Goal: Transaction & Acquisition: Purchase product/service

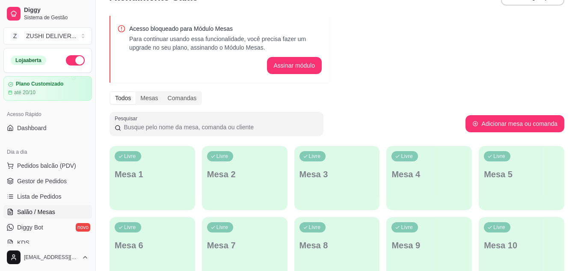
scroll to position [25, 0]
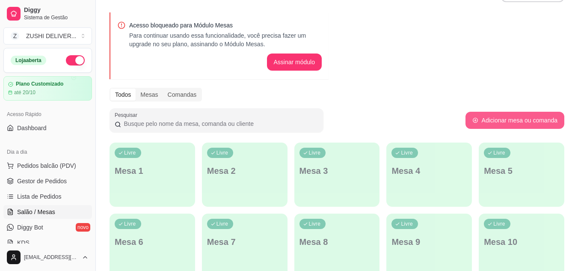
click at [536, 117] on button "Adicionar mesa ou comanda" at bounding box center [515, 120] width 99 height 17
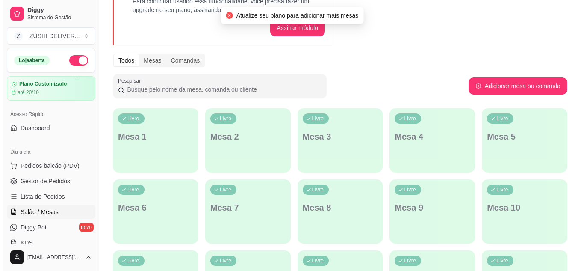
scroll to position [0, 0]
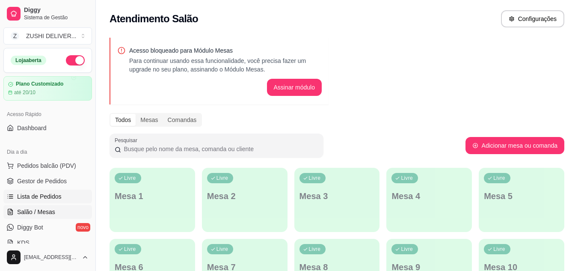
click at [56, 196] on span "Lista de Pedidos" at bounding box center [39, 196] width 44 height 9
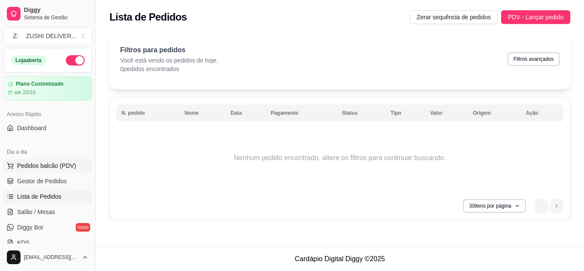
click at [52, 168] on span "Pedidos balcão (PDV)" at bounding box center [46, 165] width 59 height 9
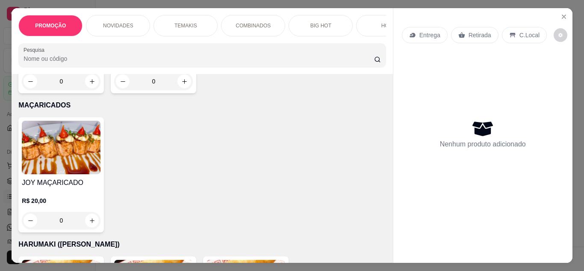
scroll to position [924, 0]
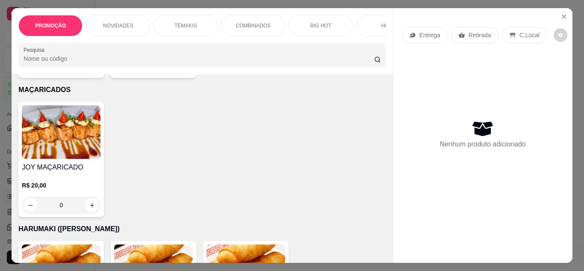
type input "1"
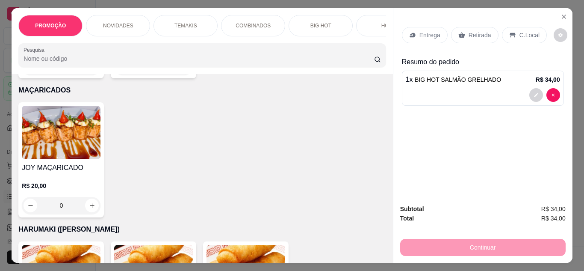
click at [429, 33] on p "Entrega" at bounding box center [430, 35] width 21 height 9
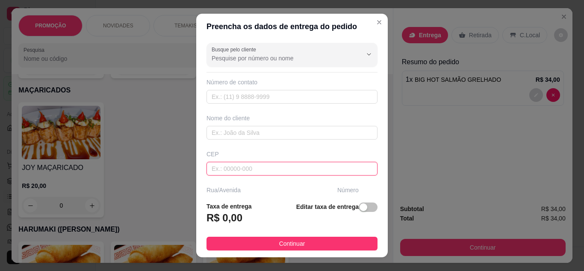
click at [240, 169] on input "text" at bounding box center [292, 169] width 171 height 14
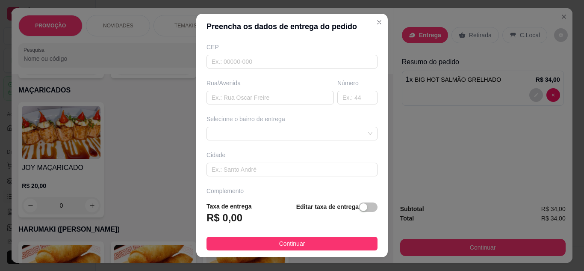
scroll to position [110, 0]
click at [251, 132] on div "672d61c0014f894d8aa936f3 672e8eae8a74fde24456636a [GEOGRAPHIC_DATA] - Guarulhos…" at bounding box center [292, 130] width 171 height 14
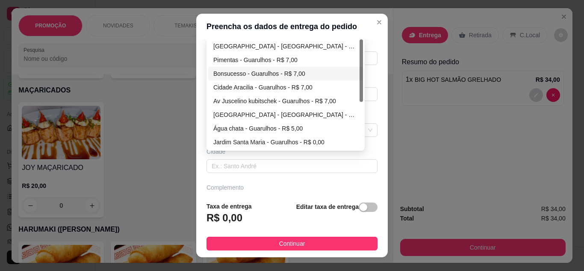
click at [257, 76] on div "Bonsucesso - Guarulhos - R$ 7,00" at bounding box center [286, 73] width 145 height 9
type input "Guarulhos"
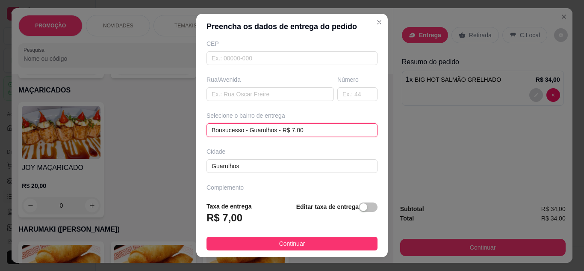
click at [326, 130] on div "Bonsucesso - Guarulhos - R$ 7,00 Bonsucesso - Guarulhos - R$ 7,00 672e8eae8a74f…" at bounding box center [292, 130] width 171 height 14
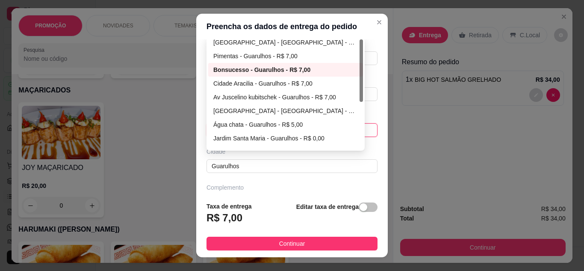
scroll to position [0, 0]
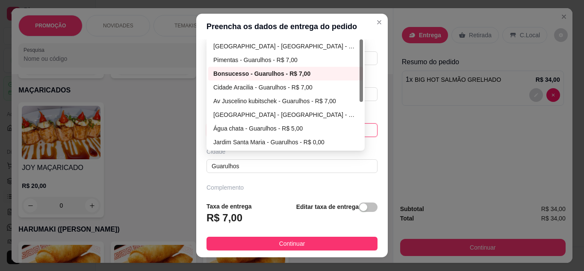
drag, startPoint x: 359, startPoint y: 69, endPoint x: 350, endPoint y: 49, distance: 22.0
click at [350, 49] on div "[GEOGRAPHIC_DATA] - [GEOGRAPHIC_DATA] - R$ 5,00 Pimentas - Guarulhos - R$ 7,00 …" at bounding box center [285, 94] width 155 height 110
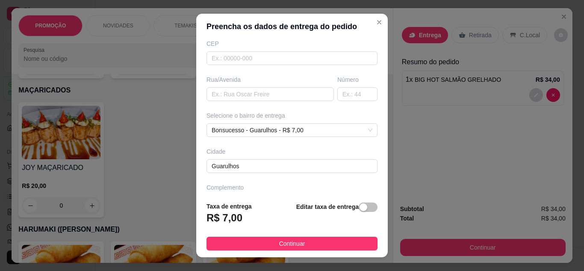
click at [273, 185] on div "Complemento" at bounding box center [292, 187] width 171 height 9
click at [360, 210] on div "button" at bounding box center [364, 207] width 8 height 8
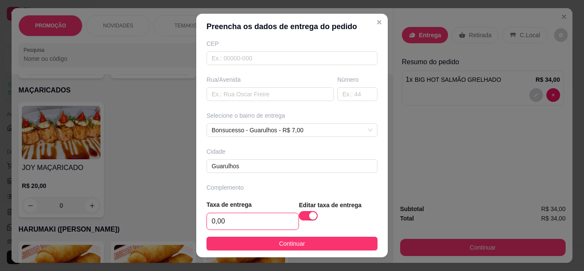
click at [240, 225] on input "0,00" at bounding box center [253, 221] width 92 height 16
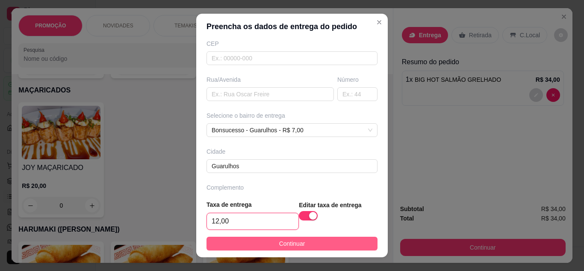
type input "12,00"
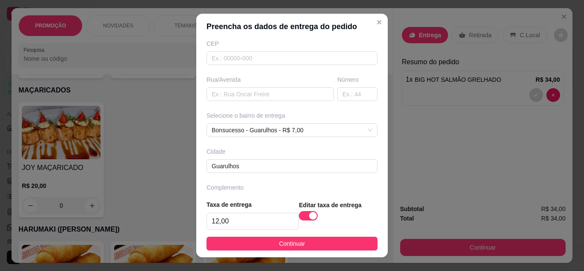
click at [346, 246] on button "Continuar" at bounding box center [292, 244] width 171 height 14
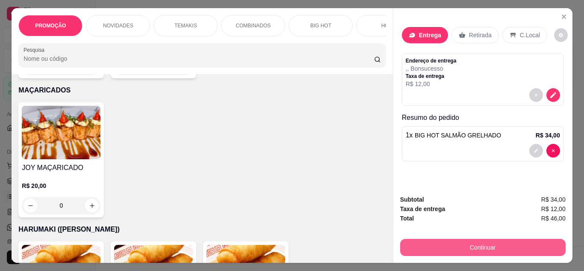
click at [486, 247] on button "Continuar" at bounding box center [483, 247] width 166 height 17
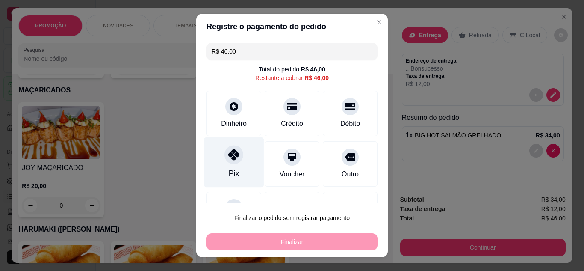
click at [218, 160] on div "Pix" at bounding box center [234, 162] width 60 height 50
type input "R$ 0,00"
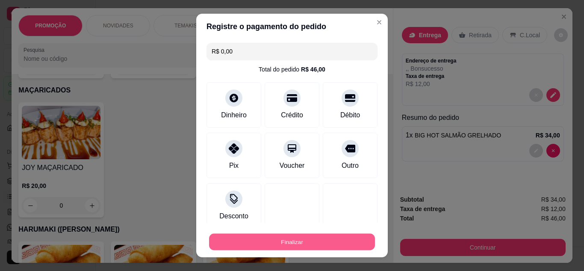
click at [276, 242] on button "Finalizar" at bounding box center [292, 242] width 166 height 17
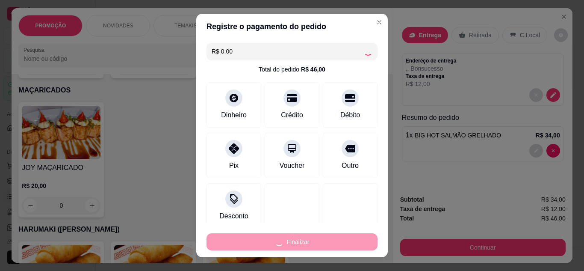
type input "0"
type input "-R$ 46,00"
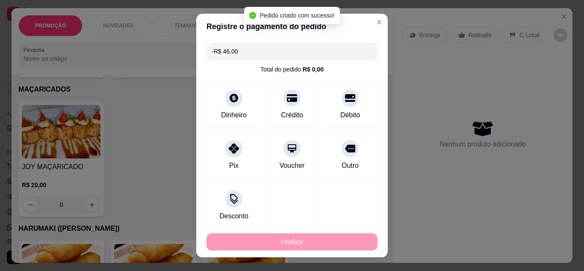
scroll to position [924, 0]
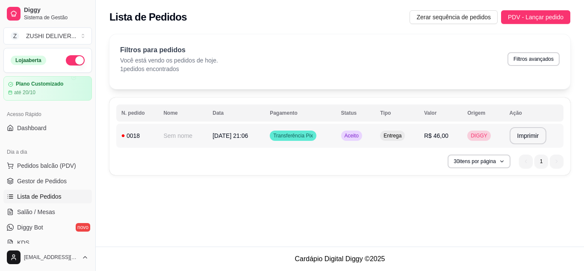
click at [175, 135] on td "Sem nome" at bounding box center [182, 136] width 49 height 24
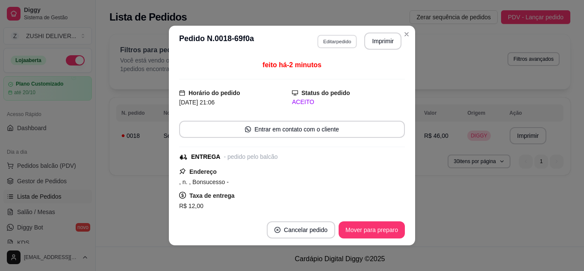
click at [332, 36] on button "Editar pedido" at bounding box center [337, 41] width 40 height 13
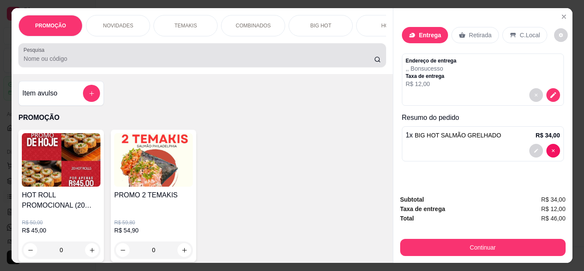
click at [56, 63] on input "Pesquisa" at bounding box center [199, 58] width 351 height 9
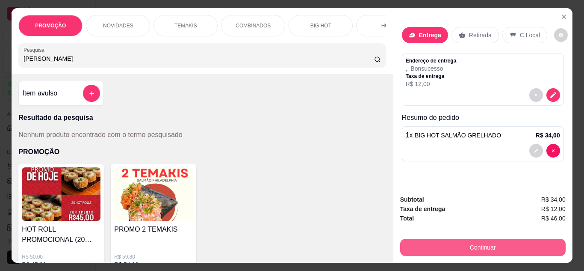
type input "[PERSON_NAME]"
click at [457, 243] on button "Continuar" at bounding box center [483, 247] width 166 height 17
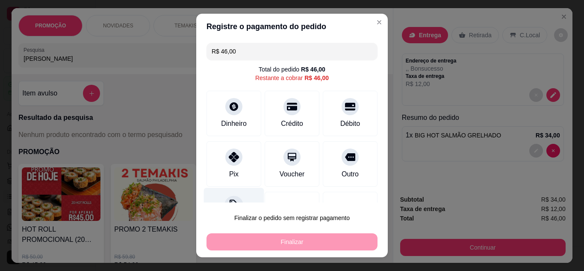
drag, startPoint x: 222, startPoint y: 167, endPoint x: 241, endPoint y: 187, distance: 27.2
click at [222, 167] on div "Pix" at bounding box center [234, 163] width 55 height 45
type input "R$ 0,00"
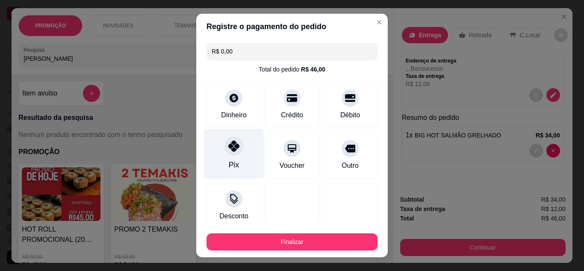
click at [224, 139] on div "Pix" at bounding box center [234, 153] width 60 height 50
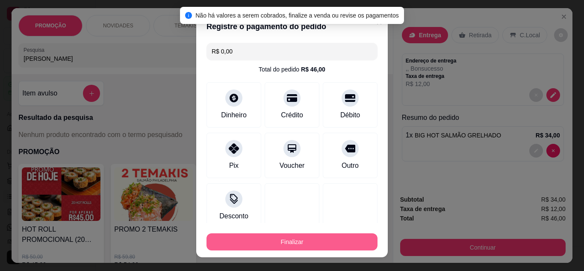
click at [282, 242] on button "Finalizar" at bounding box center [292, 241] width 171 height 17
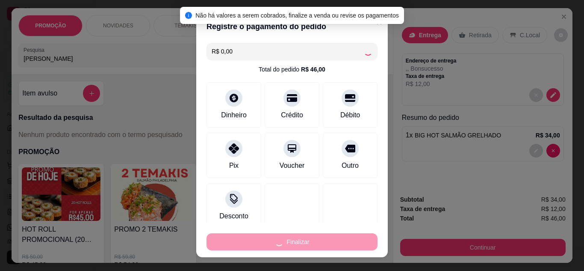
type input "0"
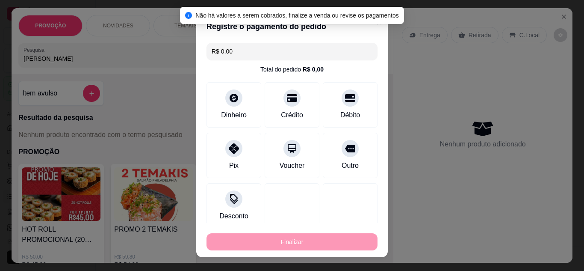
type input "-R$ 46,00"
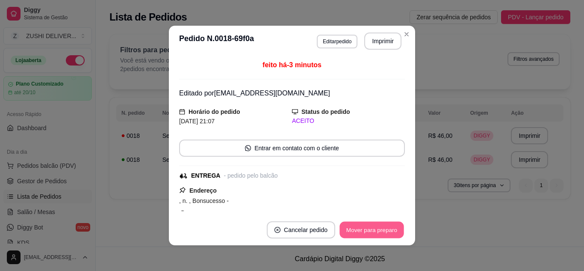
click at [370, 232] on button "Mover para preparo" at bounding box center [372, 230] width 64 height 17
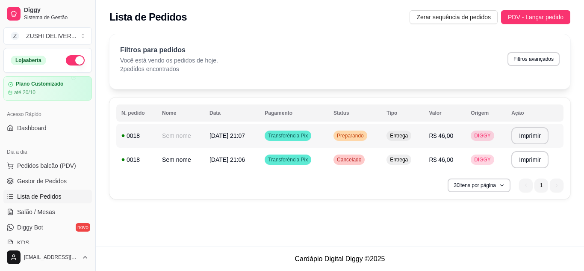
click at [191, 139] on td "Sem nome" at bounding box center [180, 136] width 47 height 24
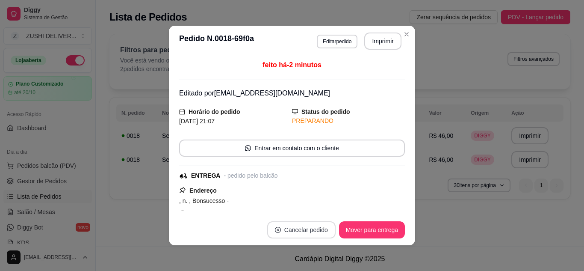
click at [319, 225] on button "Cancelar pedido" at bounding box center [301, 229] width 68 height 17
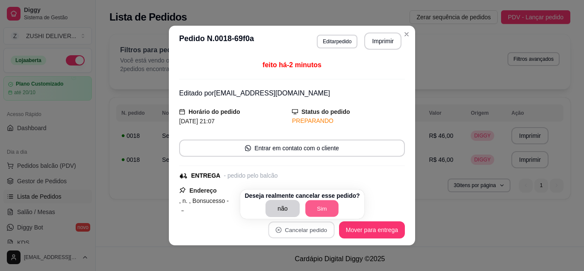
click at [319, 205] on button "Sim" at bounding box center [321, 208] width 33 height 17
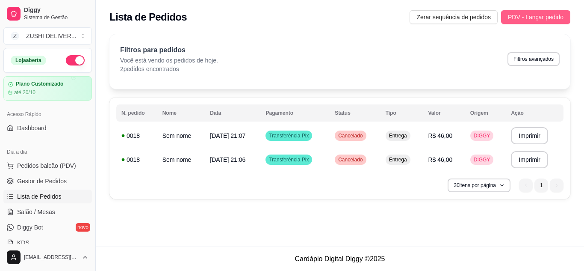
click at [527, 15] on span "PDV - Lançar pedido" at bounding box center [536, 16] width 56 height 9
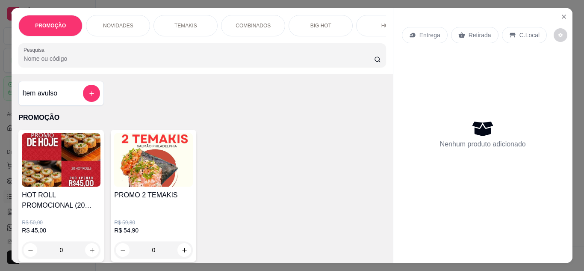
click at [122, 62] on input "Pesquisa" at bounding box center [199, 58] width 351 height 9
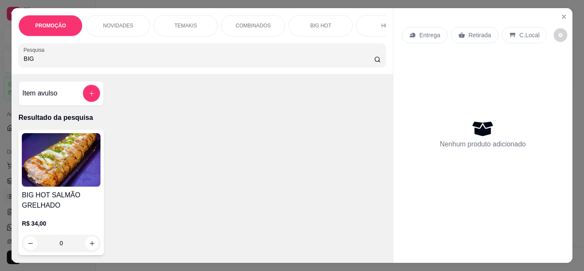
type input "BIG"
click at [83, 145] on img at bounding box center [61, 159] width 79 height 53
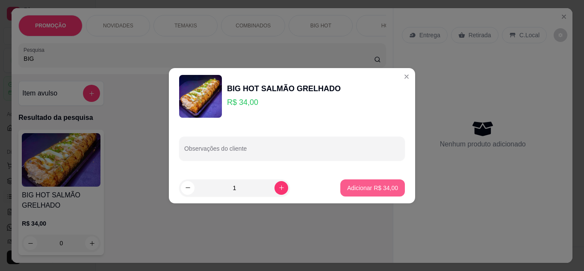
click at [355, 191] on p "Adicionar R$ 34,00" at bounding box center [372, 188] width 51 height 9
type input "1"
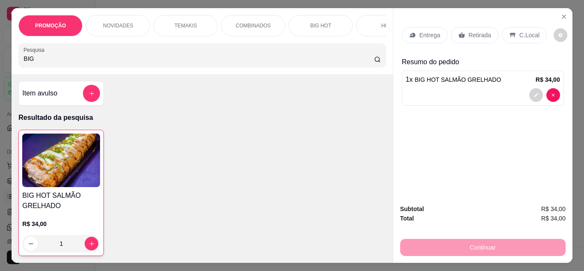
click at [422, 31] on p "Entrega" at bounding box center [430, 35] width 21 height 9
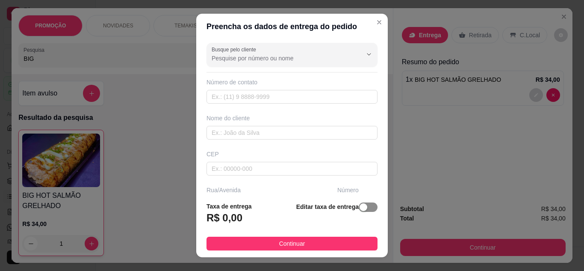
click at [360, 205] on div "button" at bounding box center [364, 207] width 8 height 8
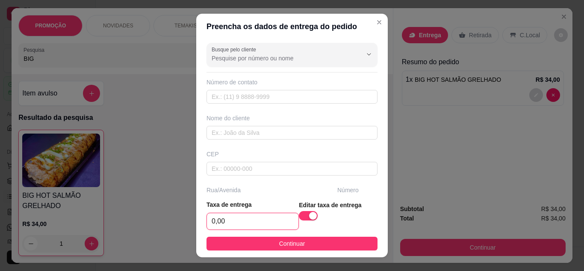
click at [248, 222] on input "0,00" at bounding box center [253, 221] width 92 height 16
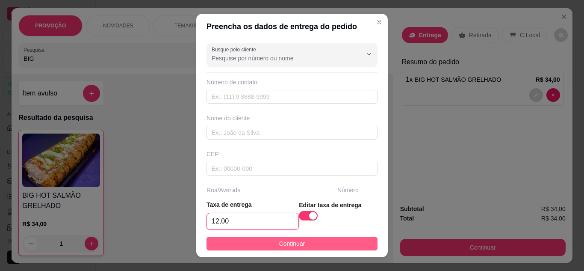
type input "12,00"
click at [301, 248] on button "Continuar" at bounding box center [292, 244] width 171 height 14
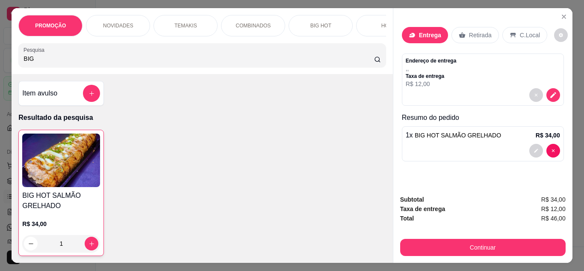
drag, startPoint x: 476, startPoint y: 27, endPoint x: 507, endPoint y: 35, distance: 31.6
click at [484, 29] on div "Retirada" at bounding box center [475, 35] width 47 height 16
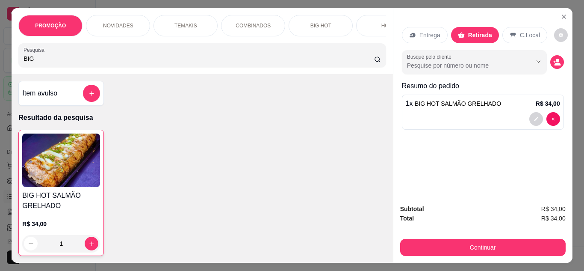
click at [523, 35] on p "C.Local" at bounding box center [530, 35] width 20 height 9
click at [426, 33] on p "Entrega" at bounding box center [430, 35] width 21 height 9
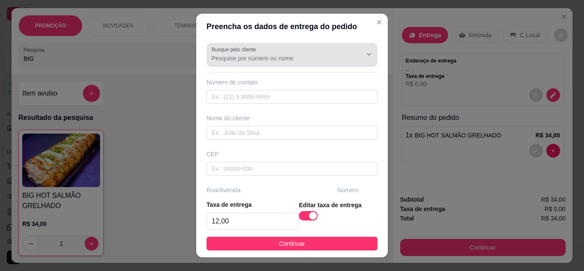
click at [243, 62] on input "Busque pelo cliente" at bounding box center [280, 58] width 137 height 9
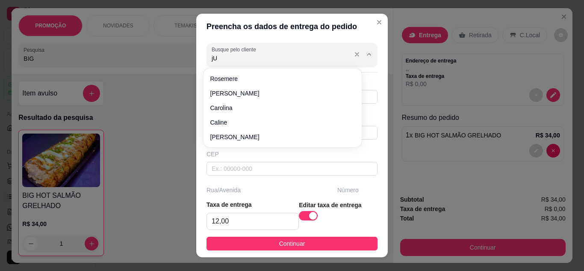
type input "j"
type input "[PERSON_NAME]"
click at [326, 34] on header "Preencha os dados de entrega do pedido" at bounding box center [292, 27] width 192 height 26
type input "[PERSON_NAME]"
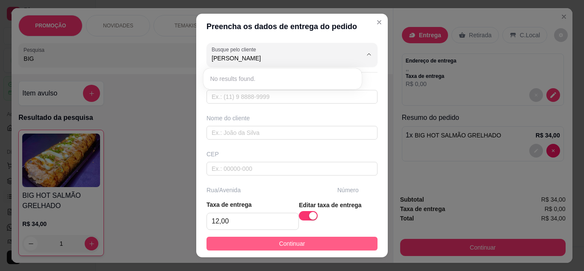
click at [258, 247] on button "Continuar" at bounding box center [292, 244] width 171 height 14
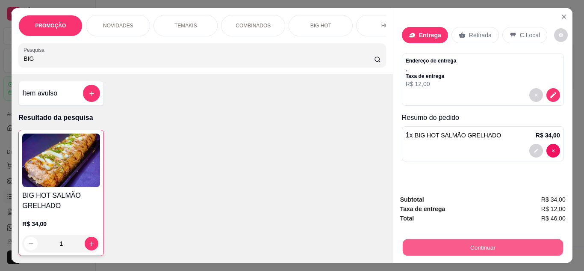
click at [464, 246] on button "Continuar" at bounding box center [483, 247] width 160 height 17
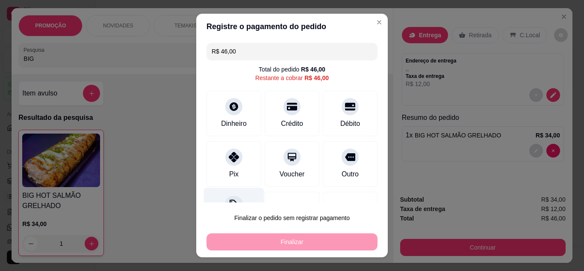
drag, startPoint x: 234, startPoint y: 166, endPoint x: 250, endPoint y: 210, distance: 46.7
click at [235, 167] on div "Pix" at bounding box center [234, 163] width 55 height 45
type input "R$ 0,00"
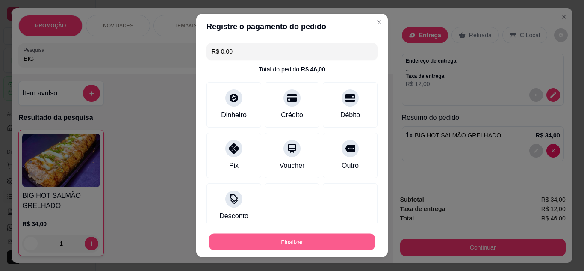
click at [274, 234] on button "Finalizar" at bounding box center [292, 242] width 166 height 17
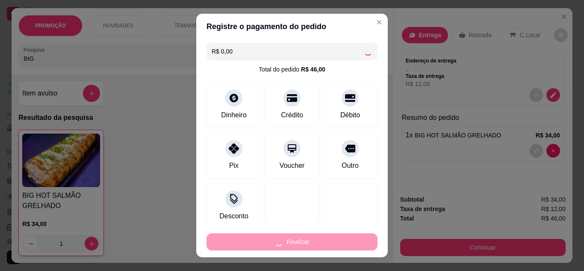
type input "0"
type input "-R$ 46,00"
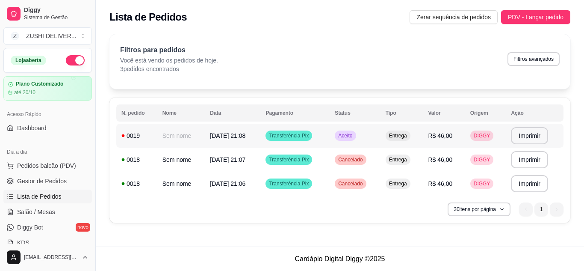
click at [349, 139] on span "Aceito" at bounding box center [346, 135] width 18 height 7
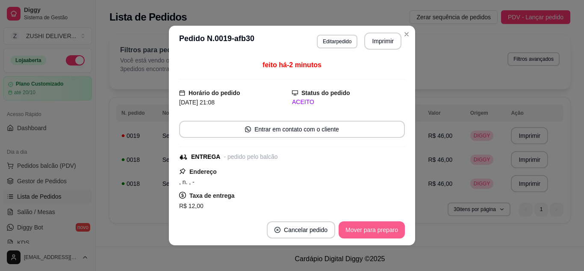
click at [378, 226] on button "Mover para preparo" at bounding box center [372, 229] width 66 height 17
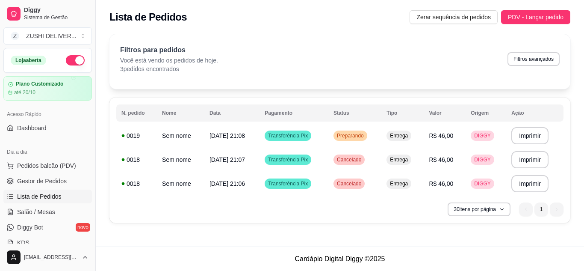
click at [94, 106] on button "Toggle Sidebar" at bounding box center [95, 135] width 7 height 271
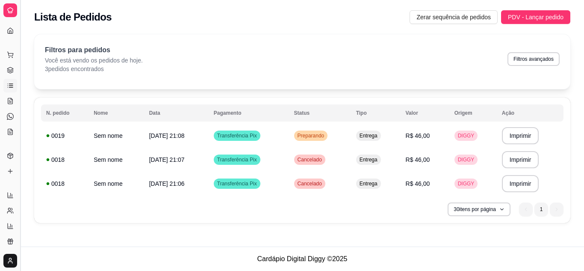
click at [19, 220] on button "Toggle Sidebar" at bounding box center [20, 135] width 7 height 271
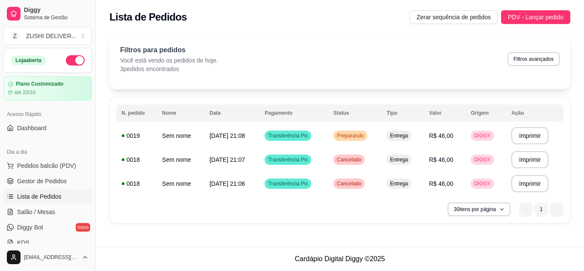
drag, startPoint x: 92, startPoint y: 107, endPoint x: 92, endPoint y: 111, distance: 4.3
click at [92, 111] on div "Diggy Sistema de Gestão Z ZUSHI DELIVER ... Loja aberta Plano Customizado até 2…" at bounding box center [47, 135] width 95 height 271
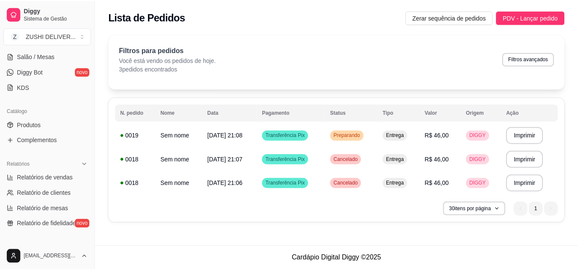
scroll to position [154, 0]
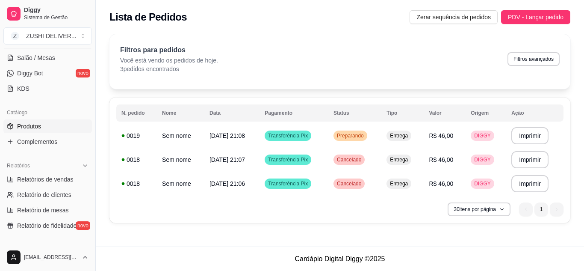
click at [36, 129] on span "Produtos" at bounding box center [29, 126] width 24 height 9
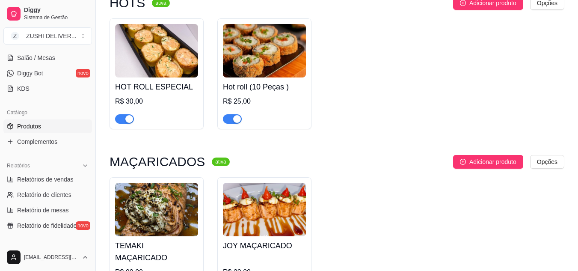
scroll to position [1407, 0]
